Goal: Task Accomplishment & Management: Use online tool/utility

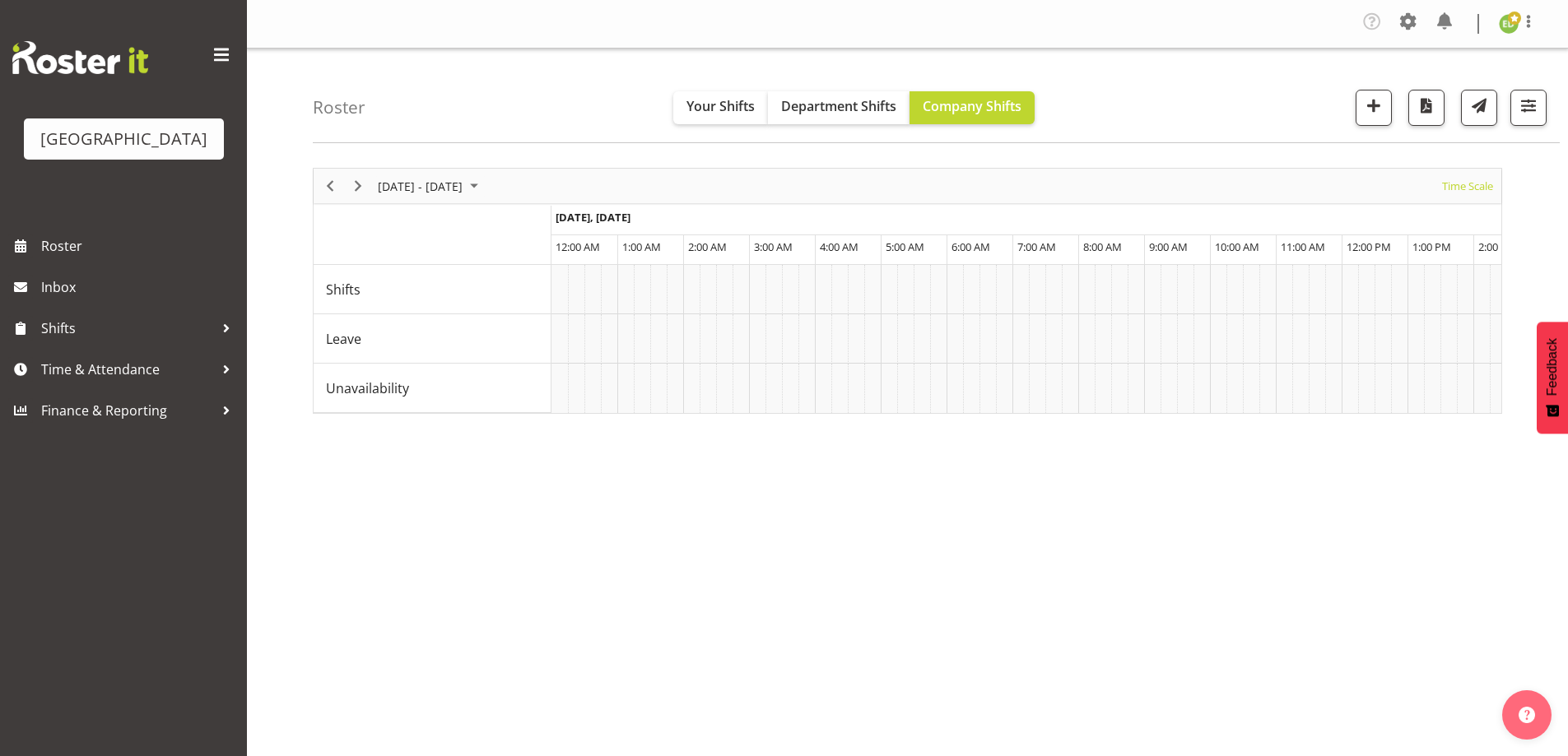
select select "shiftH"
click at [1531, 99] on span "button" at bounding box center [1529, 106] width 21 height 21
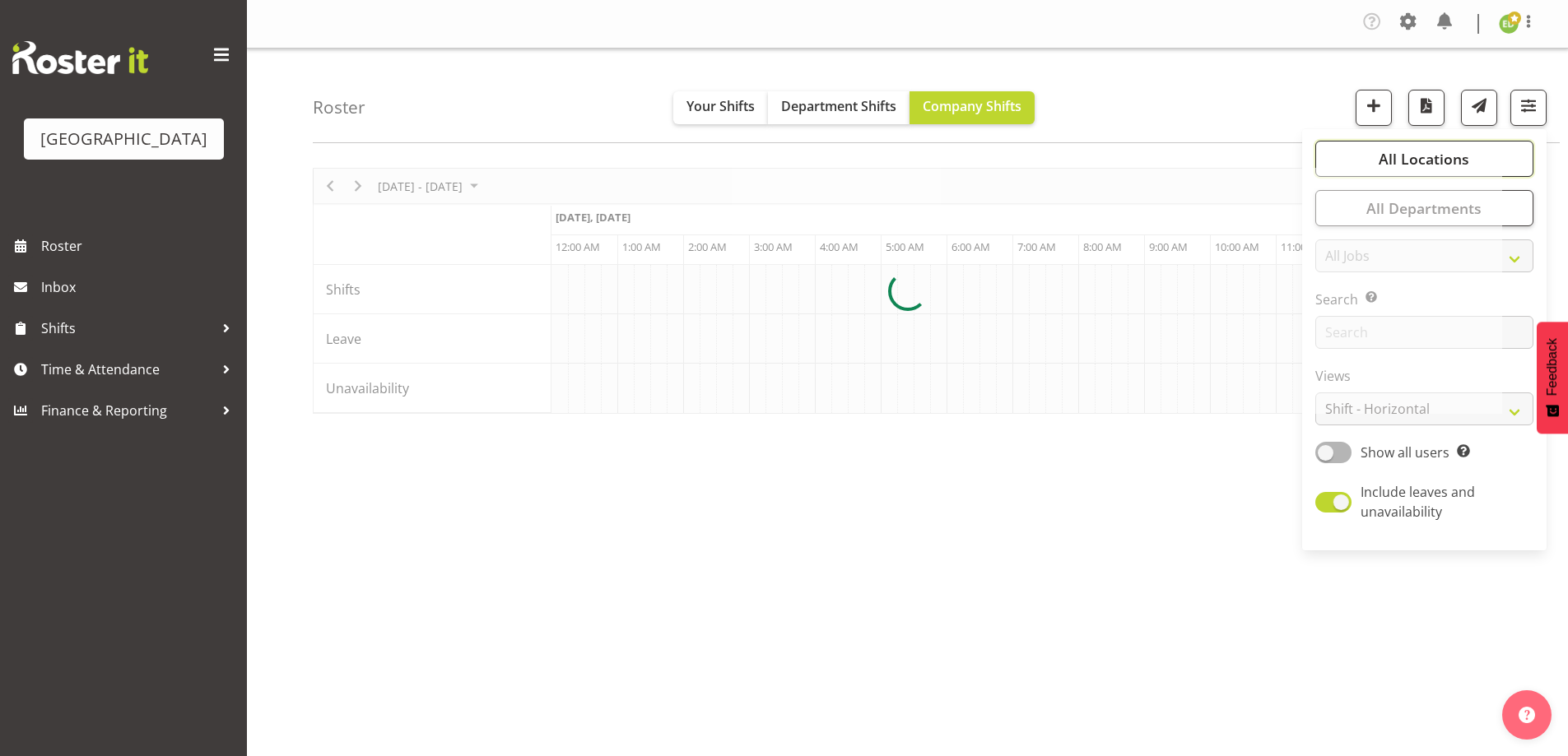
click at [1465, 162] on span "All Locations" at bounding box center [1424, 159] width 91 height 20
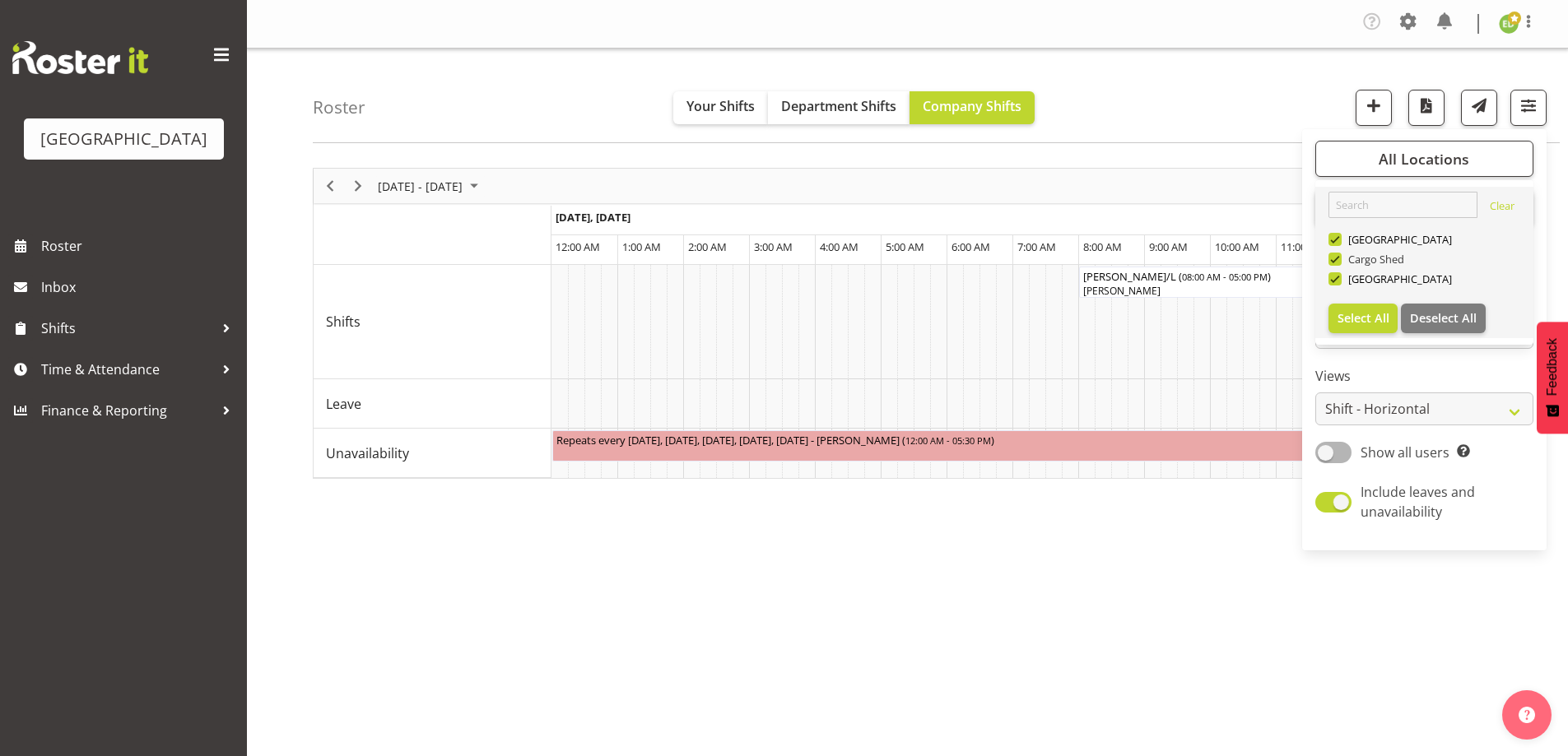
click at [1337, 259] on span at bounding box center [1335, 259] width 13 height 13
click at [1337, 259] on input "Cargo Shed" at bounding box center [1334, 259] width 11 height 11
checkbox input "false"
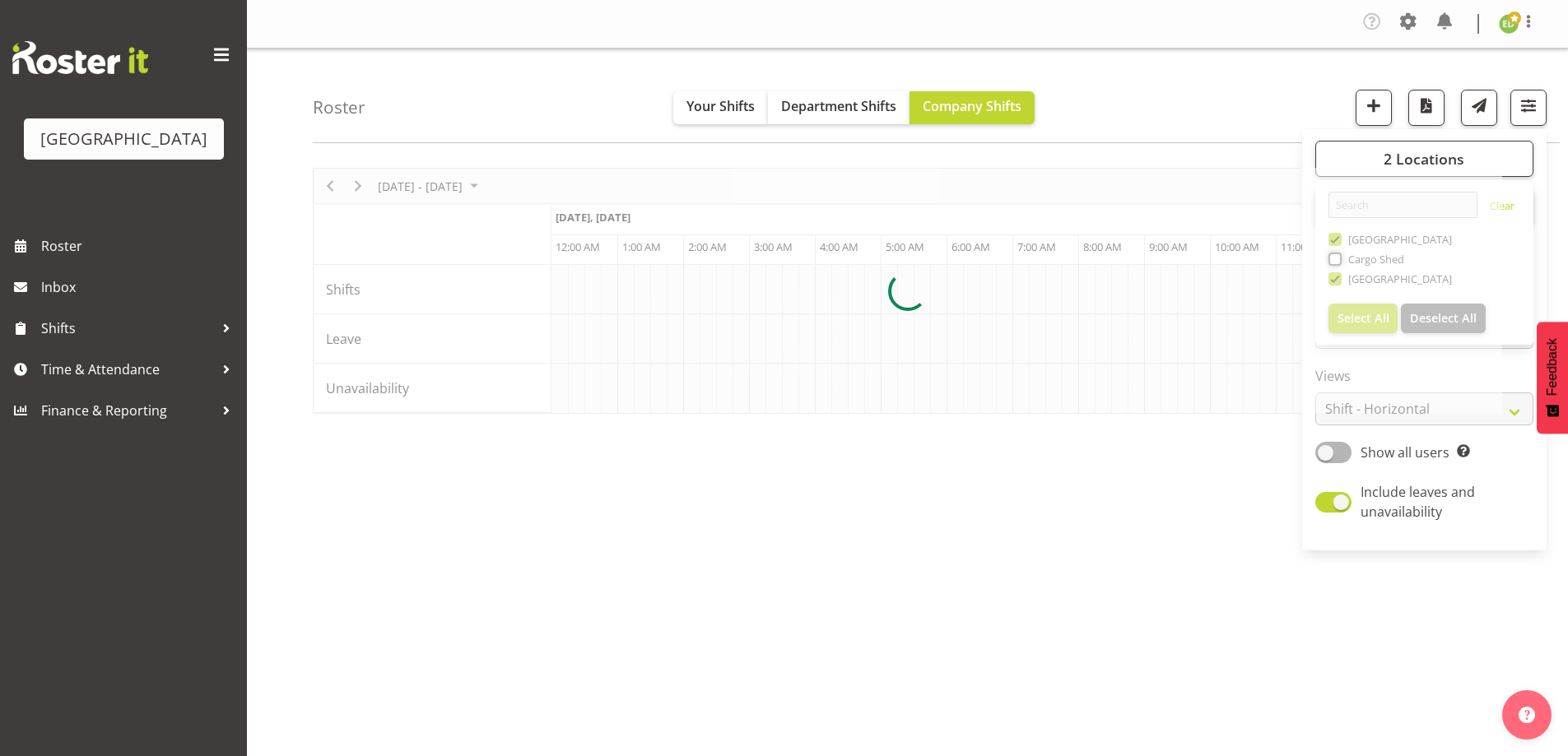
scroll to position [0, 6323]
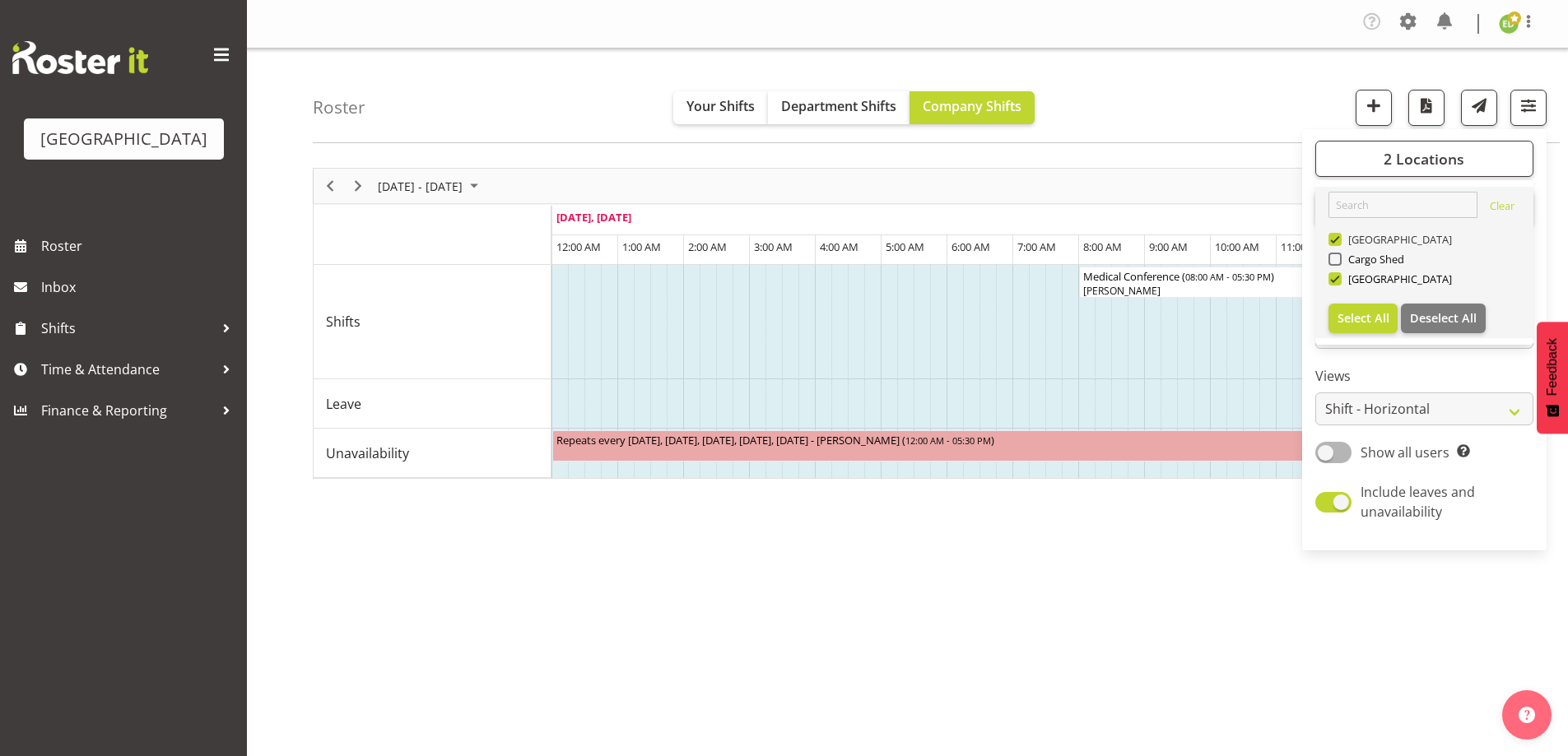
click at [1336, 242] on span at bounding box center [1335, 239] width 13 height 13
click at [1336, 242] on input "[GEOGRAPHIC_DATA]" at bounding box center [1334, 240] width 11 height 11
checkbox input "false"
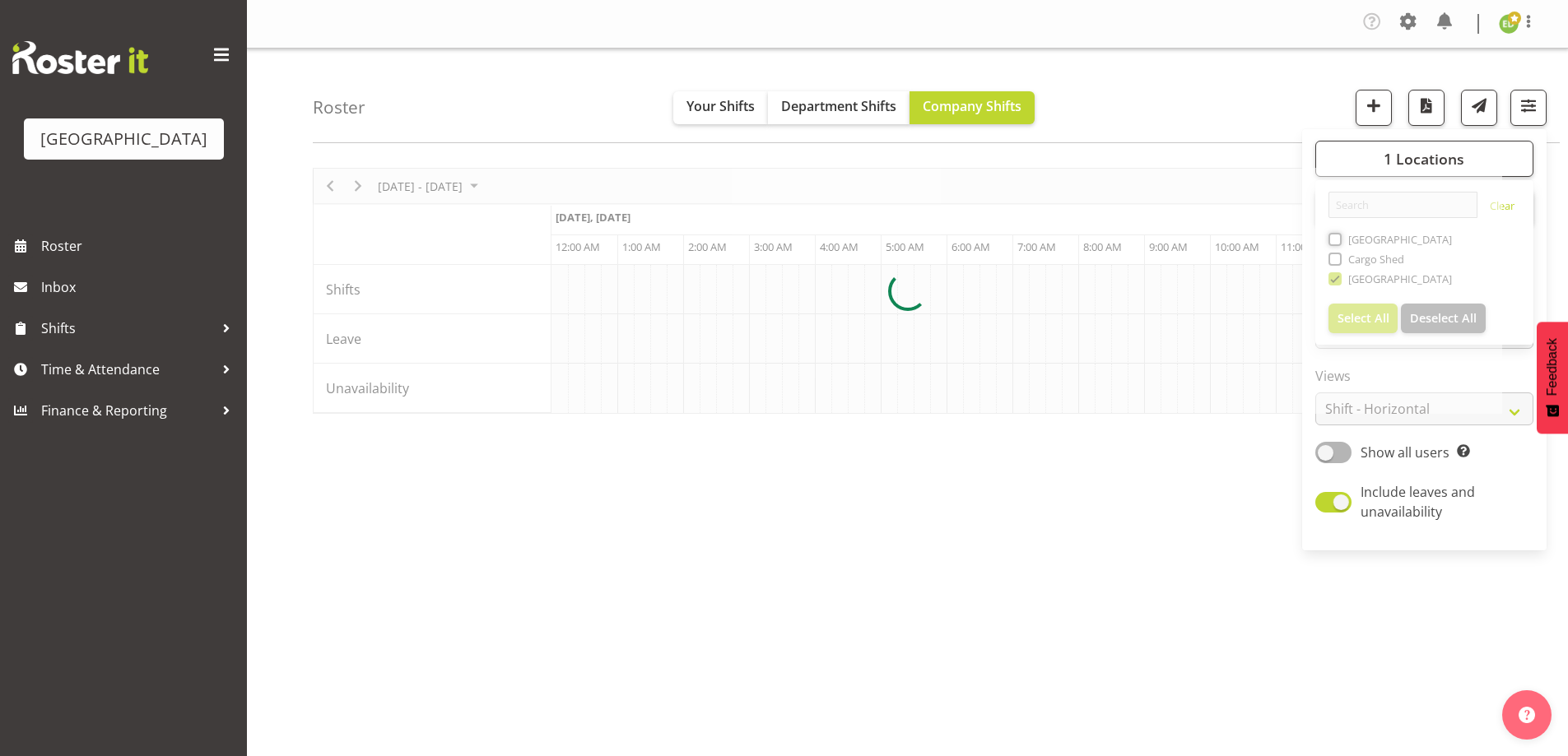
scroll to position [0, 6323]
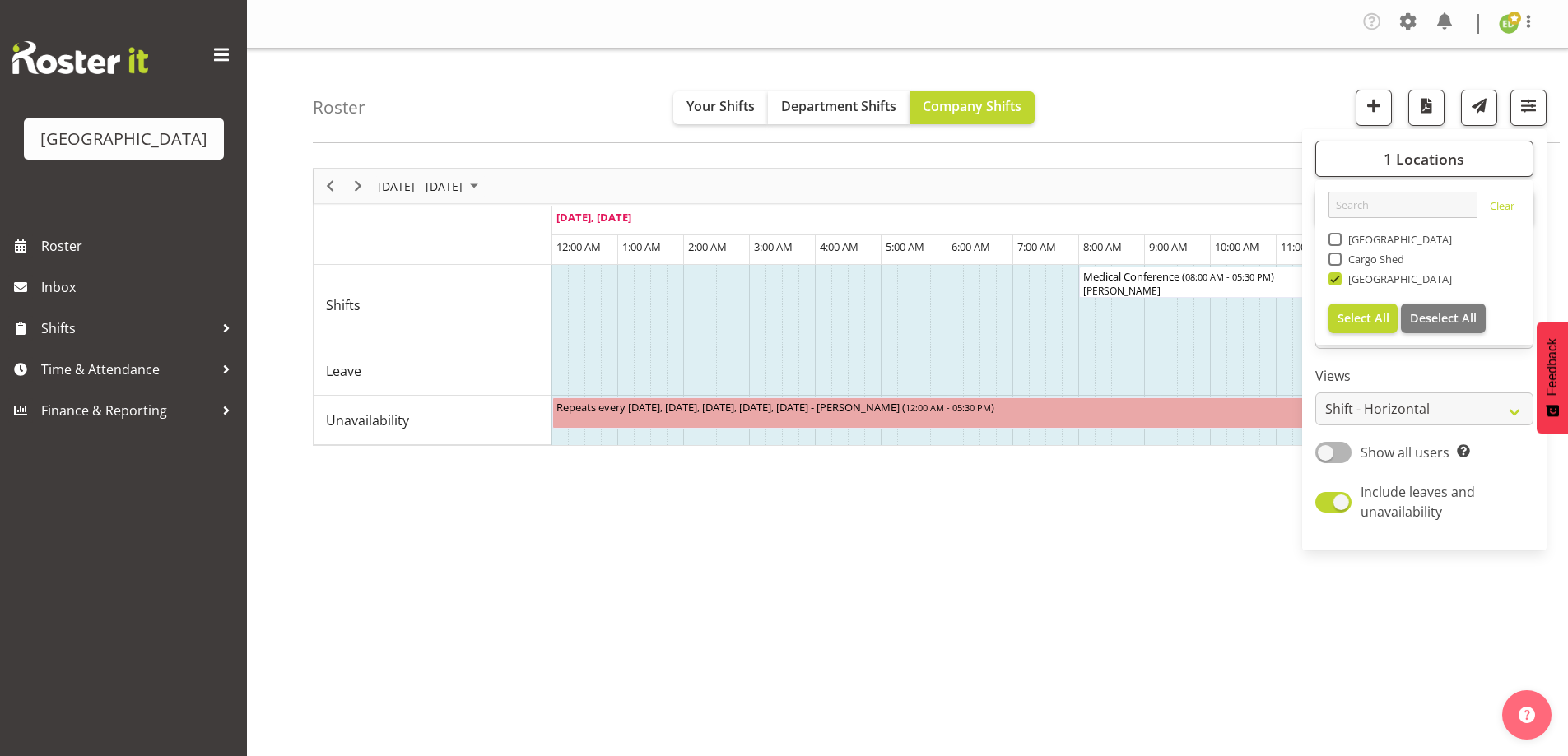
click at [1316, 505] on div "1 Locations [GEOGRAPHIC_DATA] Cargo Shed Historic Village Select All Deselect A…" at bounding box center [1424, 339] width 244 height 408
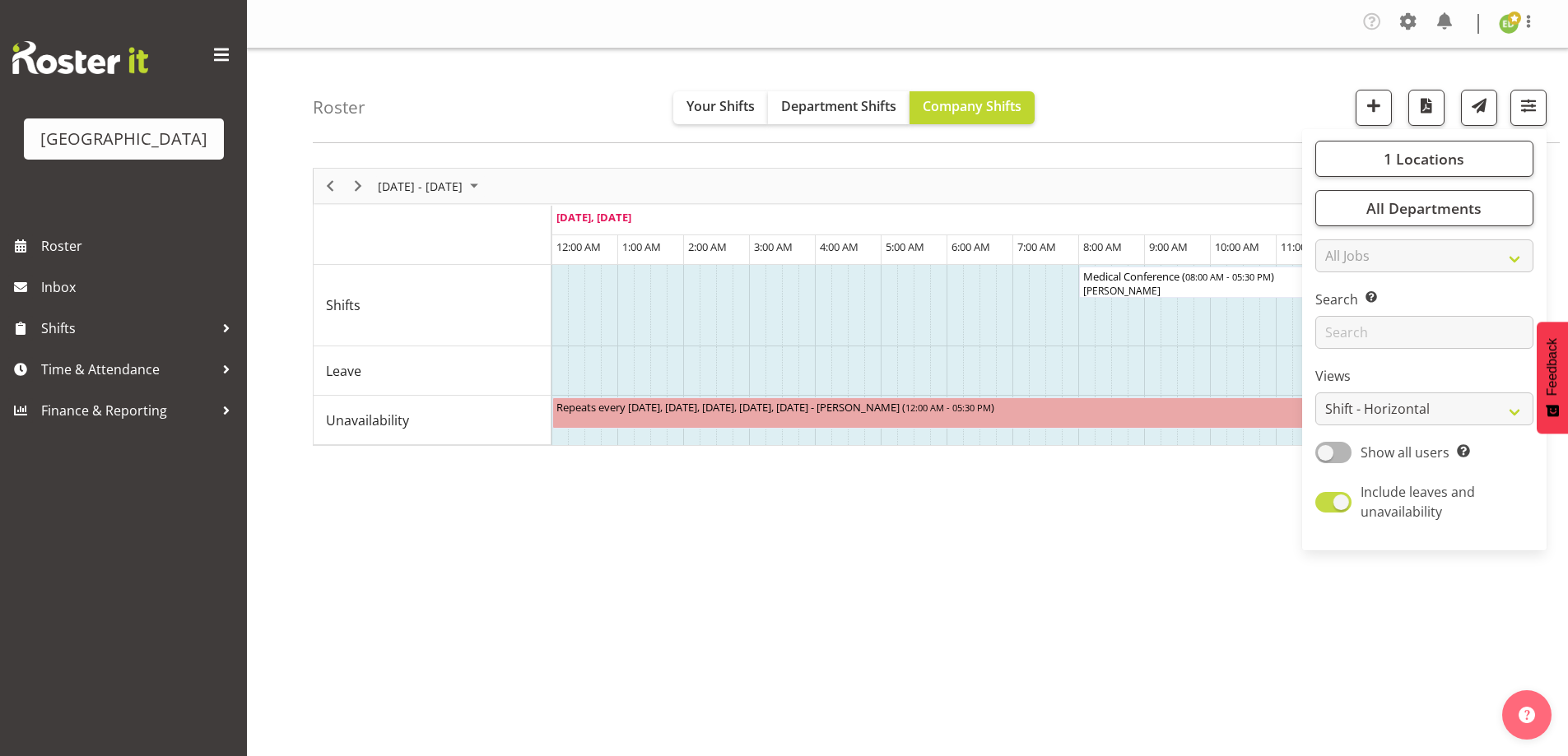
click at [1330, 505] on span at bounding box center [1333, 502] width 36 height 20
click at [1326, 505] on input "Include leaves and unavailability" at bounding box center [1321, 502] width 11 height 11
checkbox input "false"
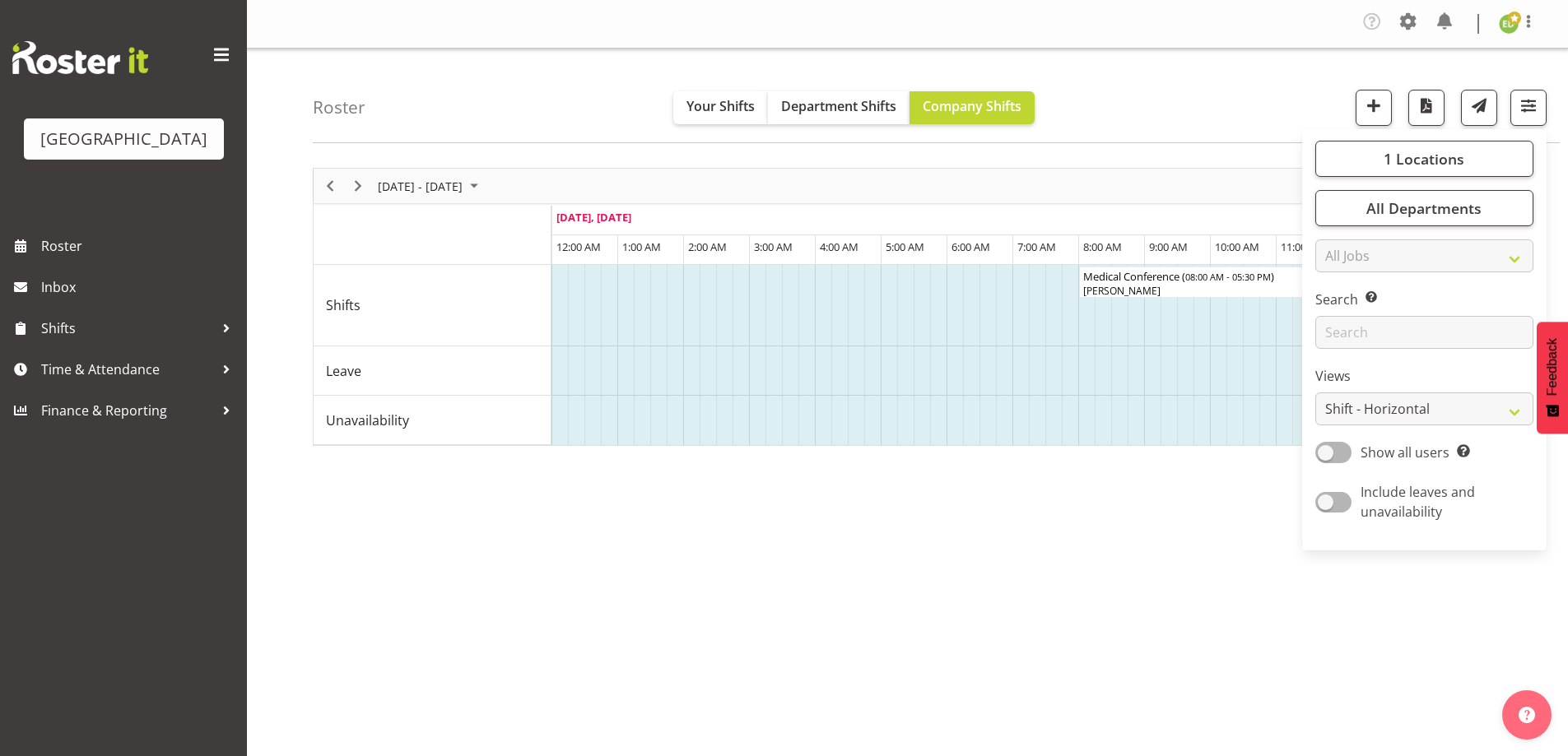
click at [1100, 581] on div "[DATE] - [DATE] [DATE] Timeline Day Timeline Week Timeline Fortnight Timeline M…" at bounding box center [940, 484] width 1255 height 658
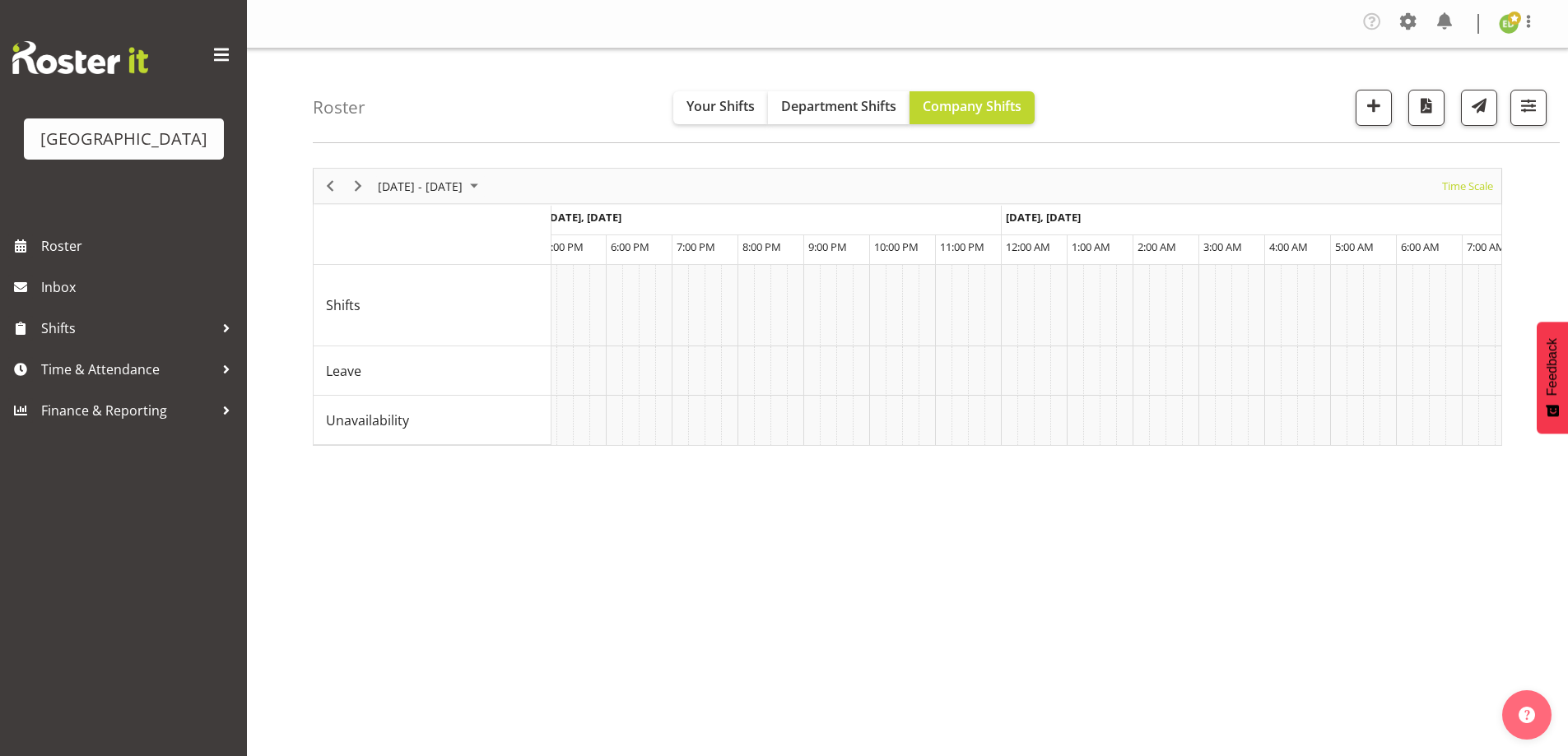
scroll to position [0, 9024]
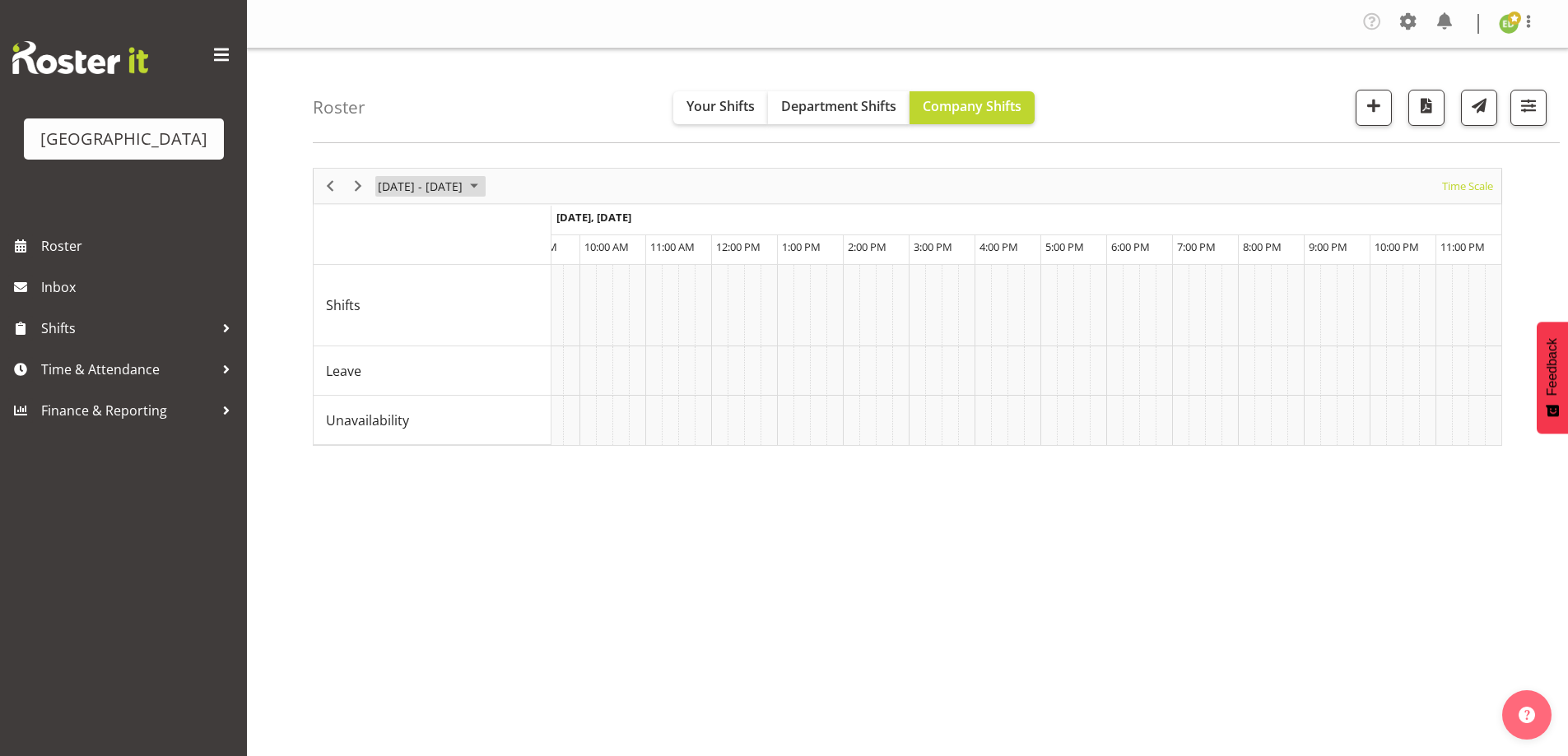
click at [484, 181] on span "September 01 - 07, 2025" at bounding box center [474, 186] width 20 height 20
click at [395, 316] on span "8" at bounding box center [396, 312] width 25 height 25
